Goal: Information Seeking & Learning: Learn about a topic

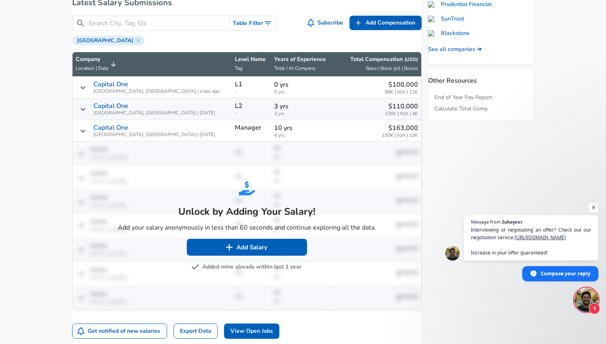
scroll to position [371, 0]
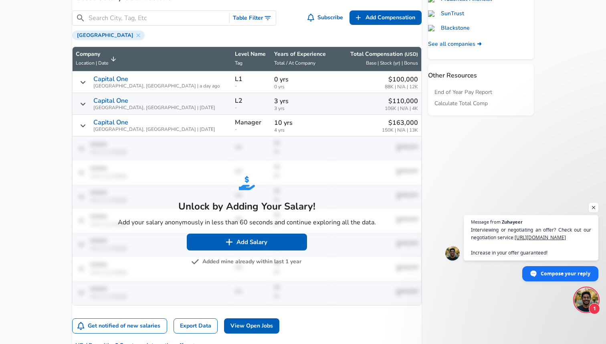
click at [245, 267] on button "Added mine already within last 1 year" at bounding box center [247, 262] width 109 height 10
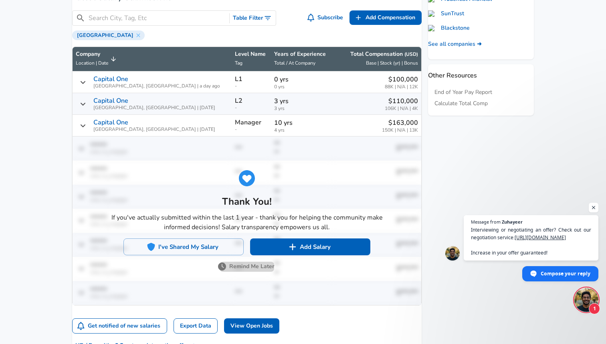
click at [259, 272] on button "Remind Me Later" at bounding box center [247, 267] width 55 height 10
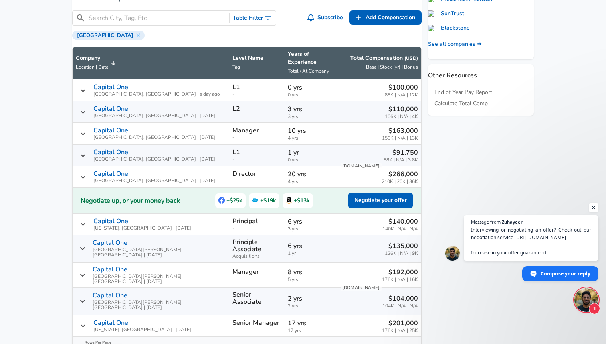
click at [125, 91] on span "Plano, [GEOGRAPHIC_DATA] | a day ago" at bounding box center [156, 93] width 127 height 5
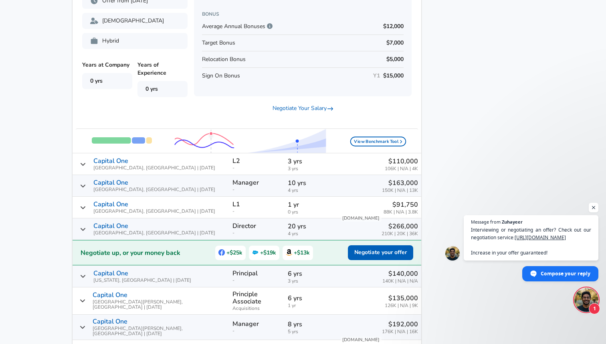
scroll to position [616, 0]
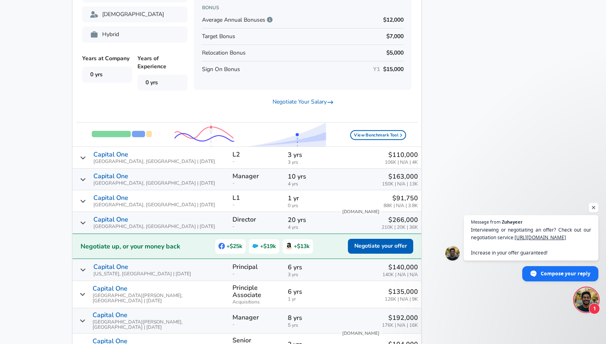
click at [86, 200] on icon "Salary Submissions" at bounding box center [83, 201] width 6 height 6
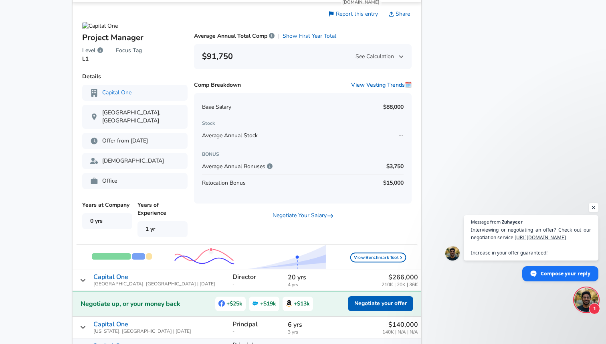
scroll to position [745, 0]
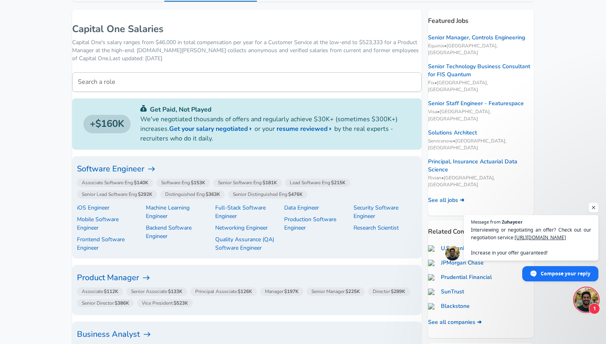
scroll to position [99, 0]
click at [132, 270] on h6 "Product Manager" at bounding box center [247, 276] width 340 height 13
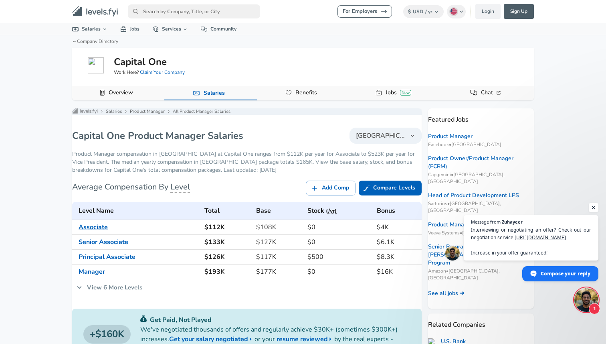
click at [108, 231] on link "Associate" at bounding box center [93, 227] width 29 height 9
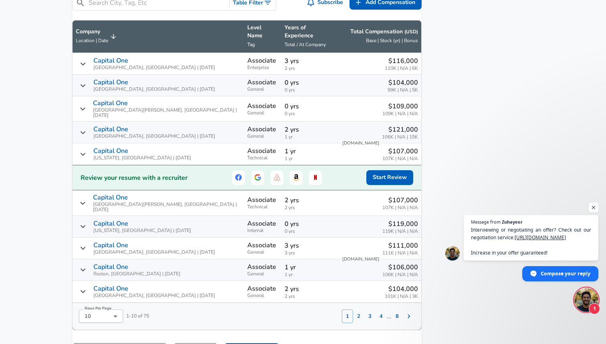
scroll to position [516, 0]
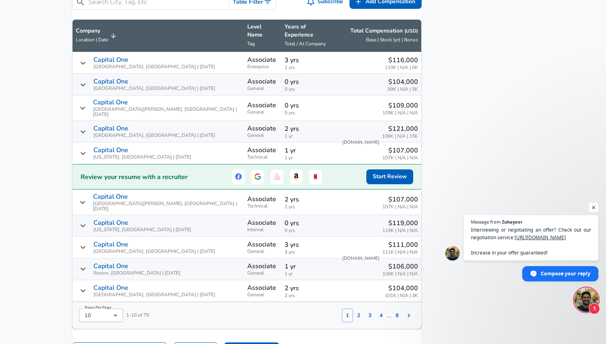
click at [93, 79] on div "Capital [GEOGRAPHIC_DATA], [GEOGRAPHIC_DATA] | [DATE]" at bounding box center [158, 84] width 165 height 13
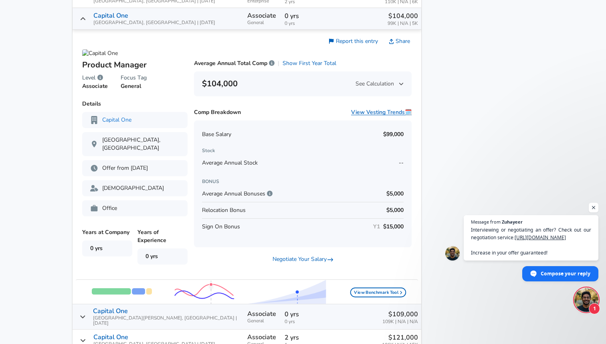
scroll to position [583, 0]
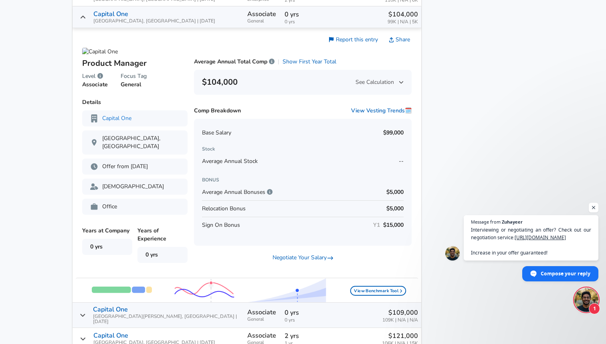
click at [452, 166] on aside "Featured Jobs Product Manager Facebook • [GEOGRAPHIC_DATA] Senior Product Manag…" at bounding box center [478, 98] width 112 height 1146
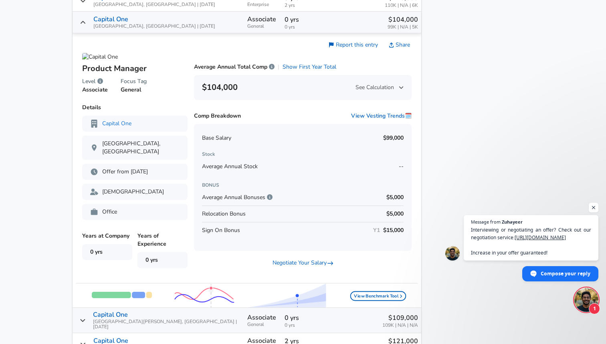
scroll to position [578, 0]
click at [101, 315] on div "Capital [GEOGRAPHIC_DATA][PERSON_NAME], [GEOGRAPHIC_DATA] | [DATE]" at bounding box center [158, 319] width 165 height 18
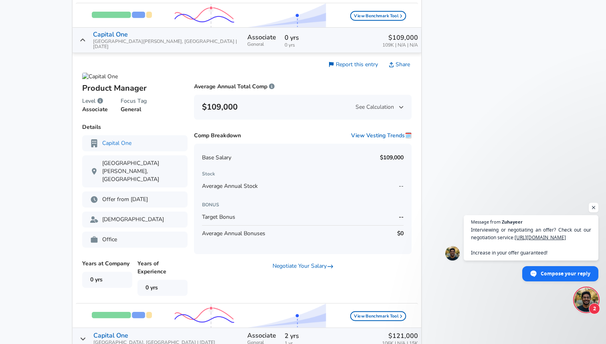
scroll to position [859, 0]
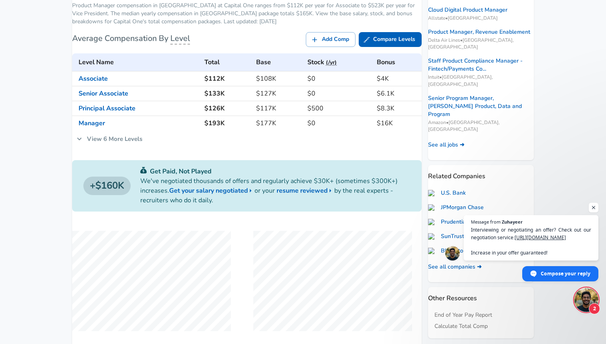
scroll to position [215, 0]
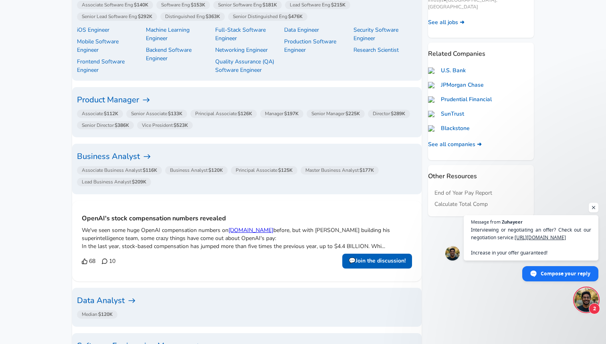
scroll to position [278, 0]
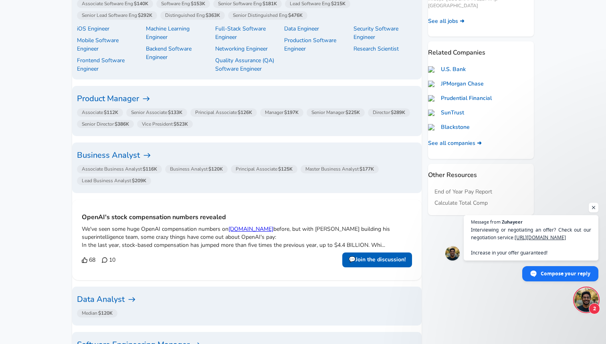
click at [144, 149] on h6 "Business Analyst" at bounding box center [247, 155] width 340 height 13
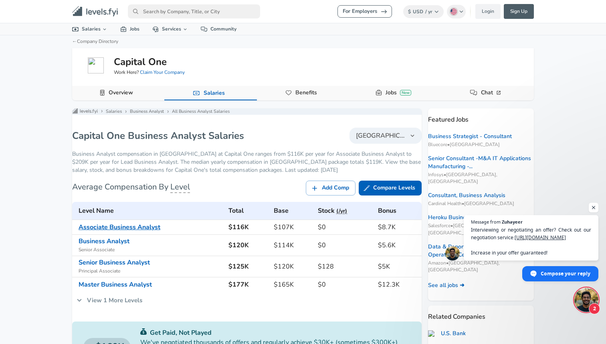
click at [134, 231] on link "Associate Business Analyst" at bounding box center [120, 227] width 82 height 9
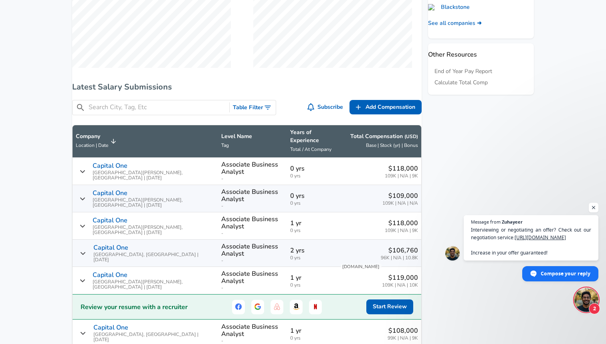
scroll to position [381, 0]
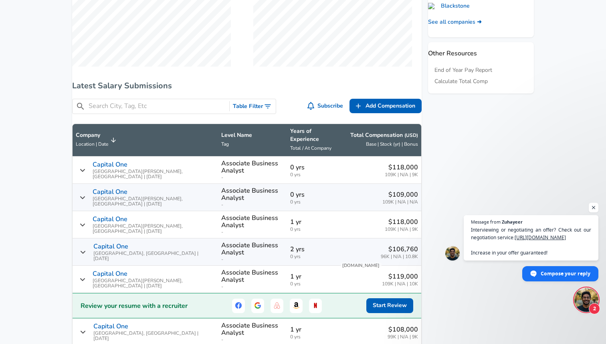
click at [85, 167] on icon "Salary Submissions" at bounding box center [83, 170] width 6 height 6
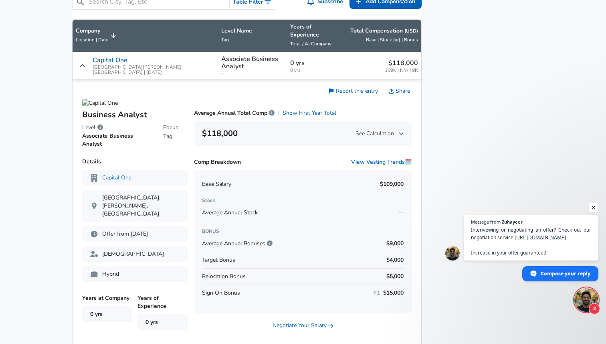
scroll to position [485, 0]
click at [85, 62] on icon "Salary Submissions" at bounding box center [83, 65] width 6 height 6
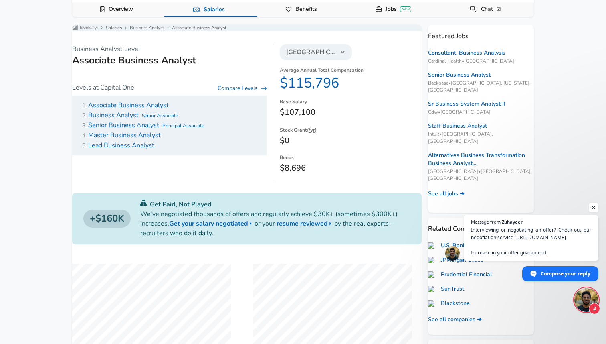
scroll to position [0, 0]
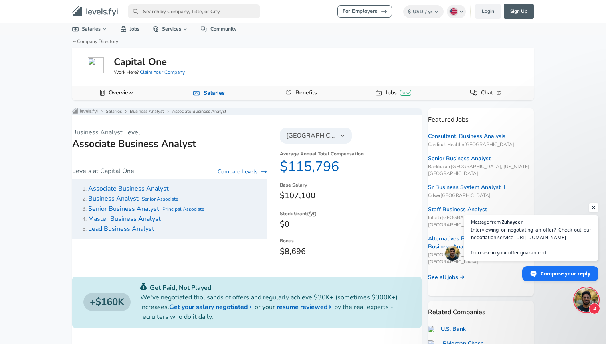
click at [144, 232] on span "Lead Business Analyst" at bounding box center [121, 228] width 66 height 9
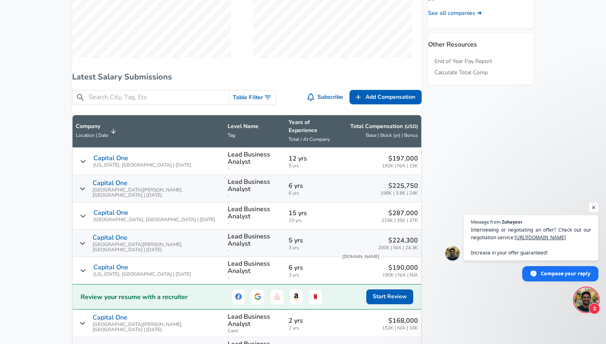
scroll to position [391, 0]
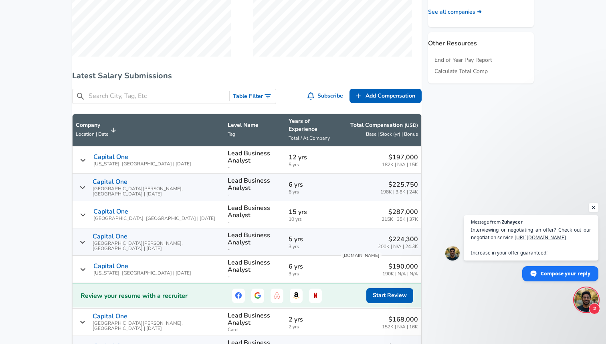
click at [86, 157] on icon "Salary Submissions" at bounding box center [83, 160] width 6 height 6
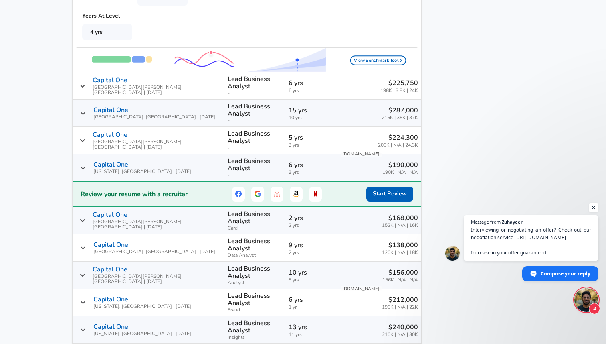
scroll to position [794, 0]
click at [85, 82] on icon "Salary Submissions" at bounding box center [83, 85] width 6 height 6
